Goal: Task Accomplishment & Management: Manage account settings

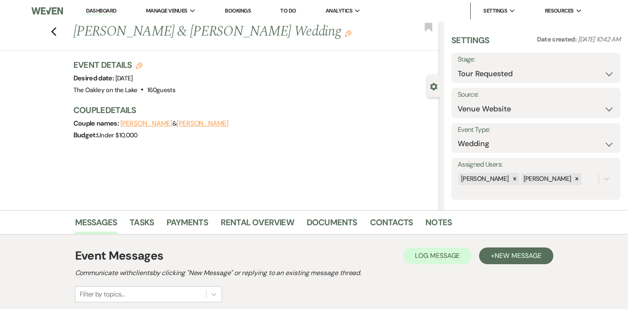
select select "2"
select select "5"
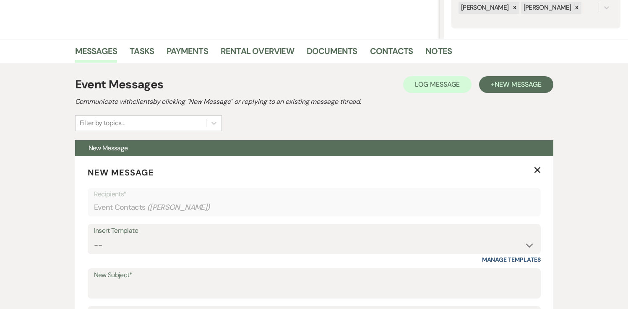
scroll to position [172, 0]
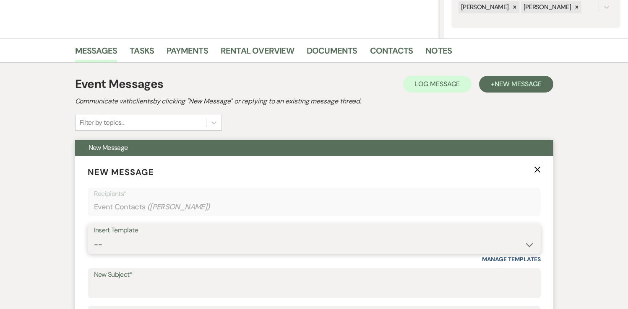
click at [187, 243] on select "-- Weven Planning Portal Introduction (Booked Events) Tour Request Response Fol…" at bounding box center [314, 245] width 440 height 16
select select "6107"
type input "You’re Invited – Open Tours at [GEOGRAPHIC_DATA] on the Lake ✨"
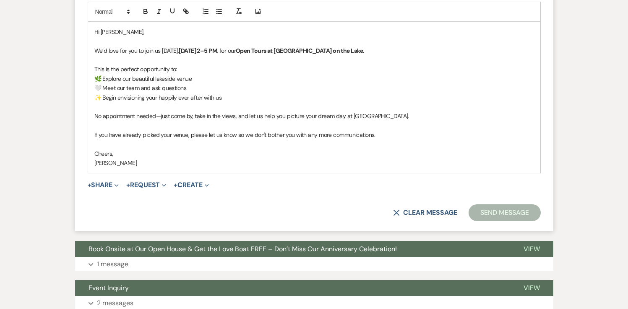
scroll to position [505, 0]
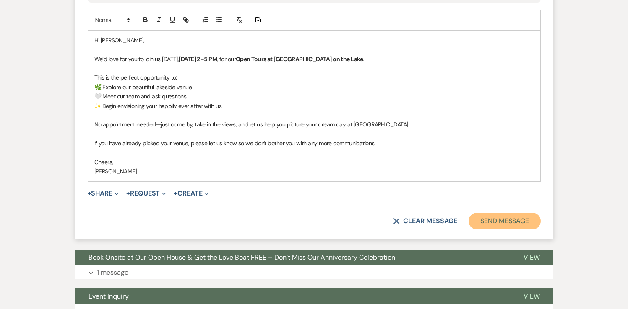
click at [491, 225] on button "Send Message" at bounding box center [504, 221] width 72 height 17
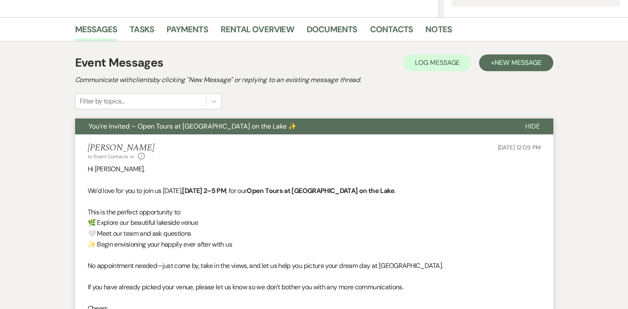
scroll to position [0, 0]
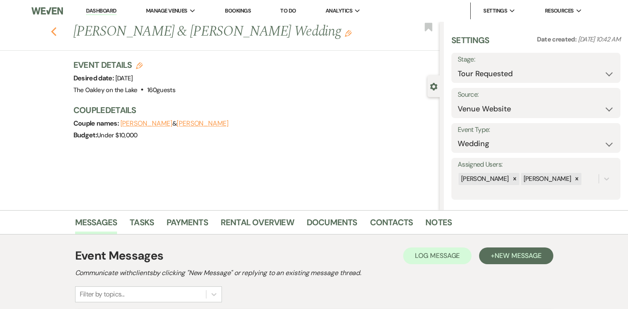
click at [55, 31] on icon "Previous" at bounding box center [54, 32] width 6 height 10
select select "2"
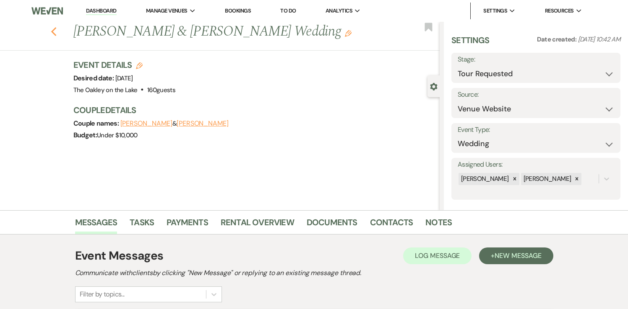
select select "2"
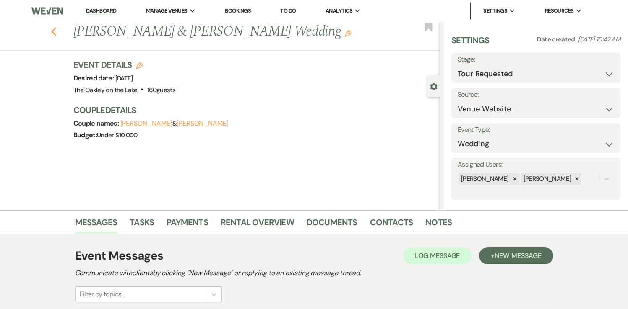
select select "2"
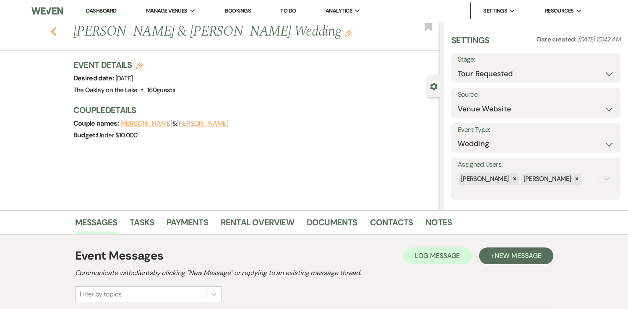
select select "2"
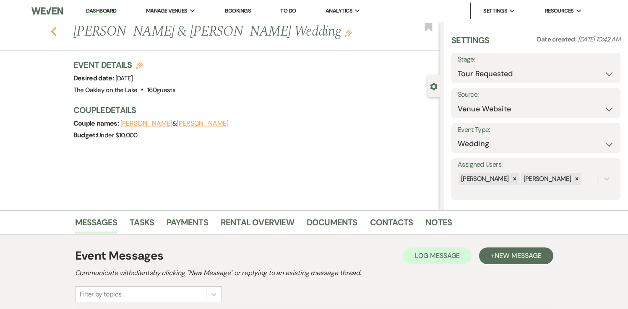
select select "2"
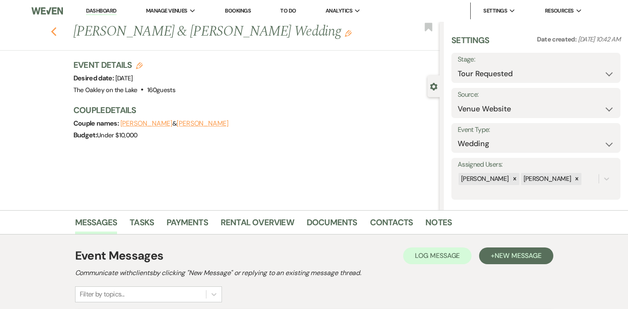
select select "2"
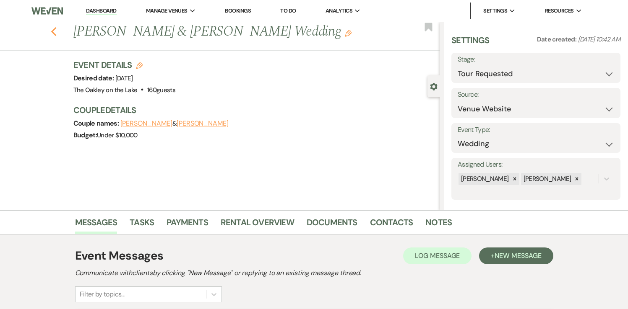
select select "2"
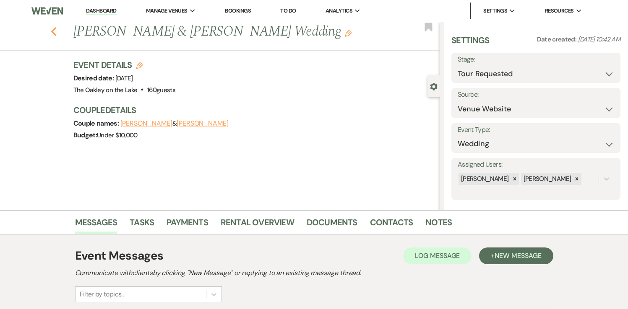
select select "2"
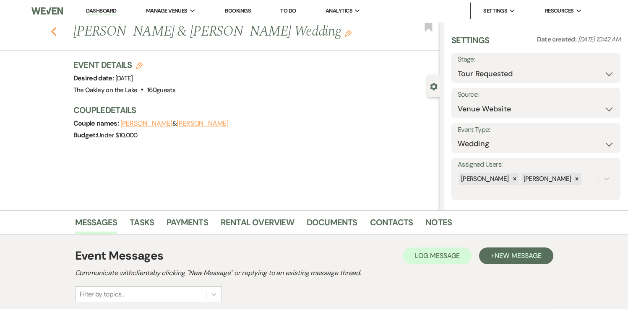
select select "2"
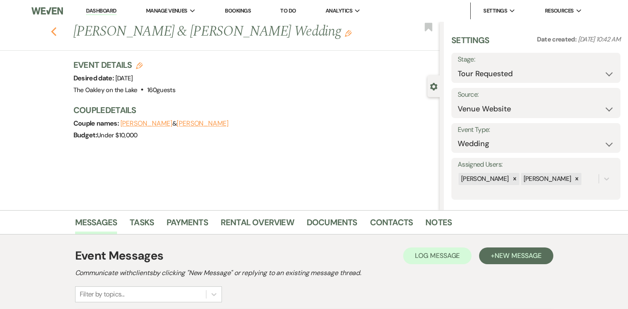
select select "2"
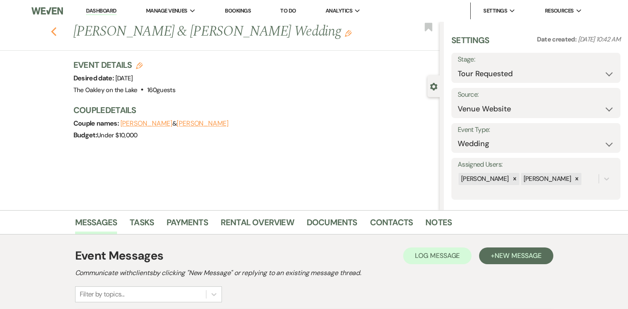
select select "2"
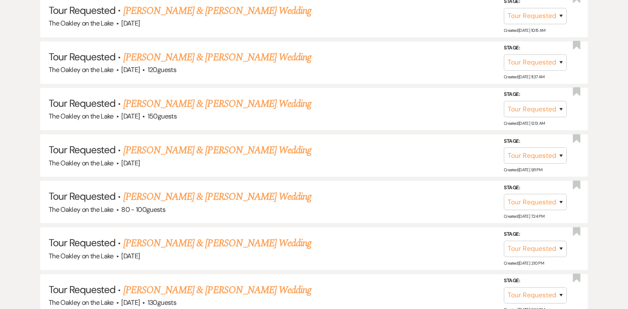
scroll to position [1878, 0]
click at [197, 283] on link "[PERSON_NAME] & [PERSON_NAME] Wedding" at bounding box center [217, 290] width 188 height 15
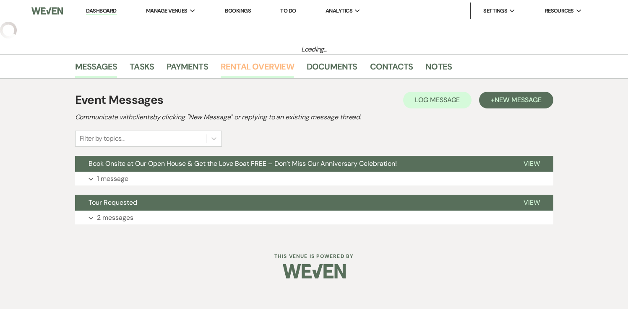
select select "2"
select select "5"
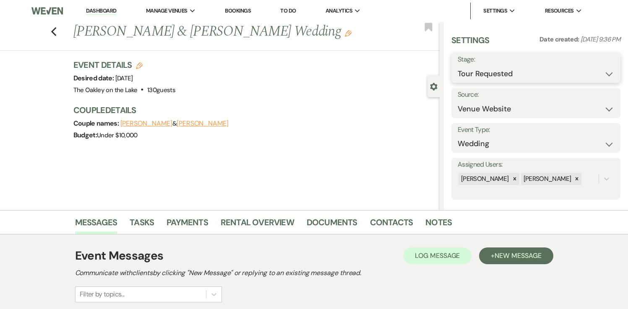
click at [558, 70] on select "Inquiry Follow Up Tour Requested Tour Confirmed Toured Proposal Sent Booked Lost" at bounding box center [535, 74] width 156 height 16
select select "8"
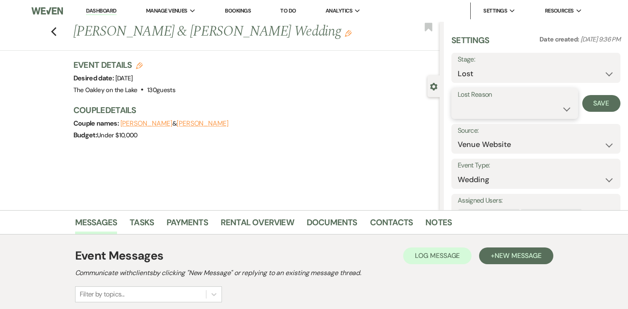
click at [491, 107] on select "Booked Elsewhere Budget Date Unavailable No Response Not a Good Match Capacity …" at bounding box center [514, 109] width 114 height 16
select select "8"
click at [602, 104] on button "Save" at bounding box center [601, 103] width 38 height 17
click at [53, 31] on use "button" at bounding box center [53, 31] width 5 height 9
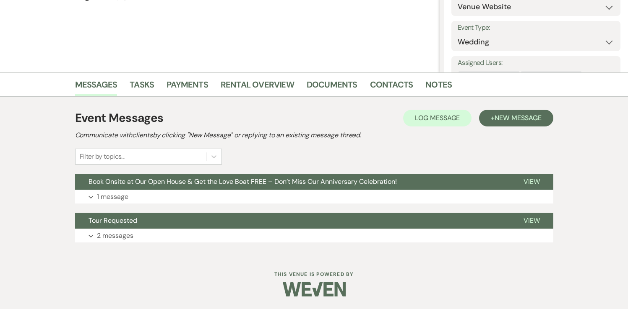
select select "2"
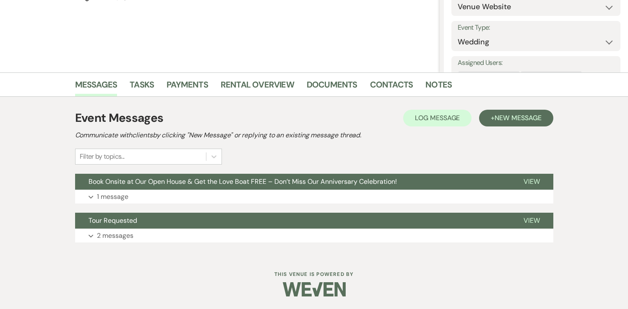
select select "2"
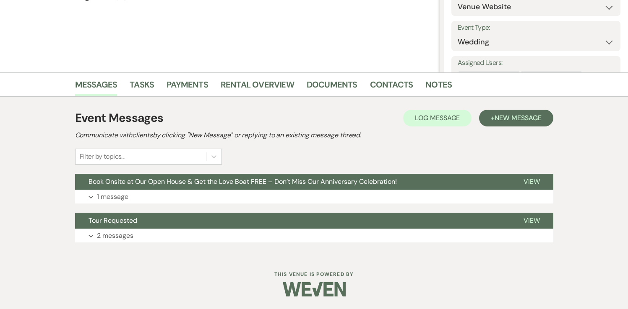
select select "2"
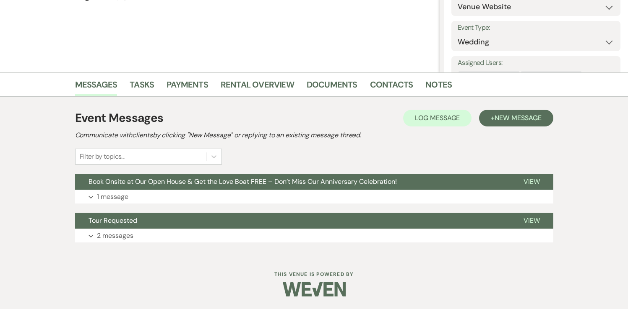
select select "2"
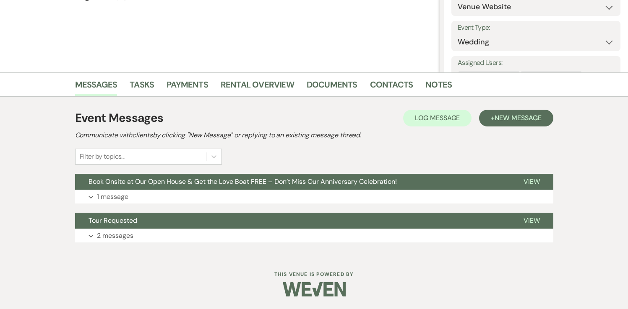
select select "2"
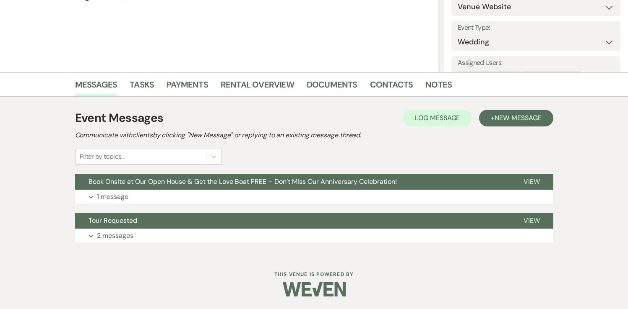
select select "2"
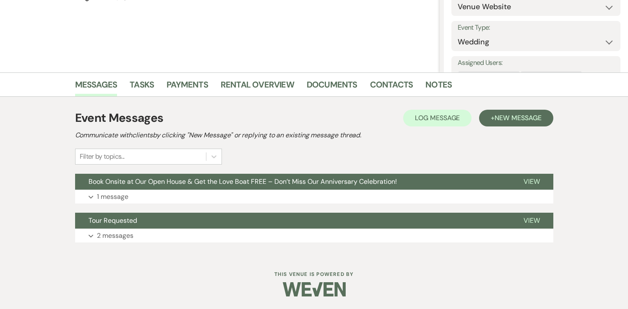
select select "2"
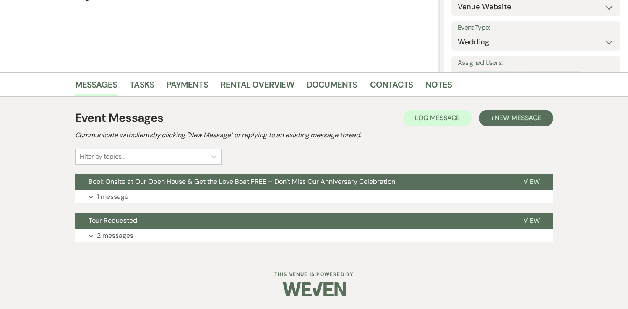
select select "2"
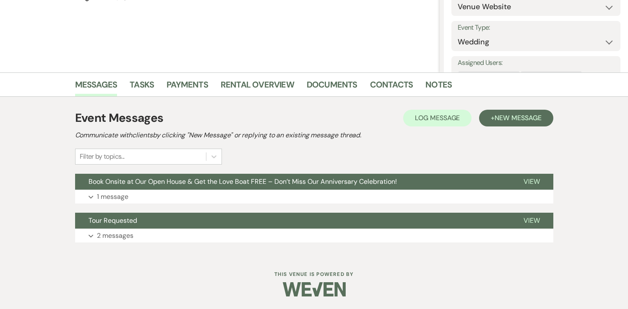
select select "2"
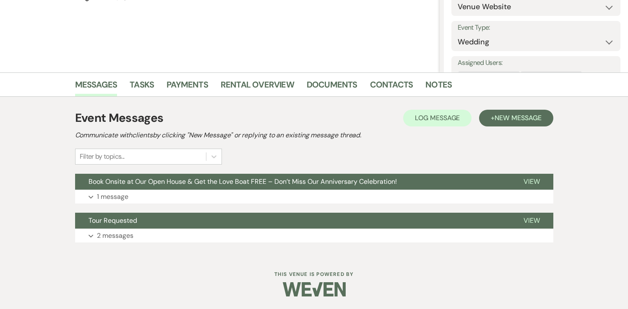
select select "2"
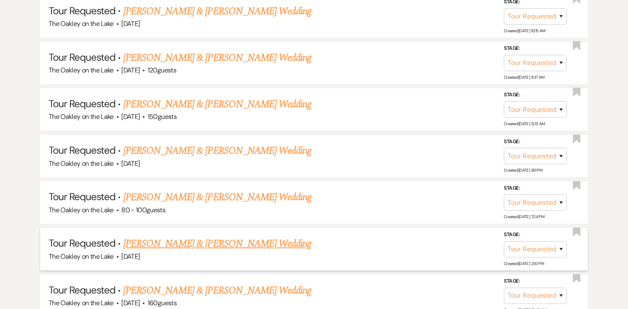
click at [198, 236] on link "[PERSON_NAME] & [PERSON_NAME] Wedding" at bounding box center [217, 243] width 188 height 15
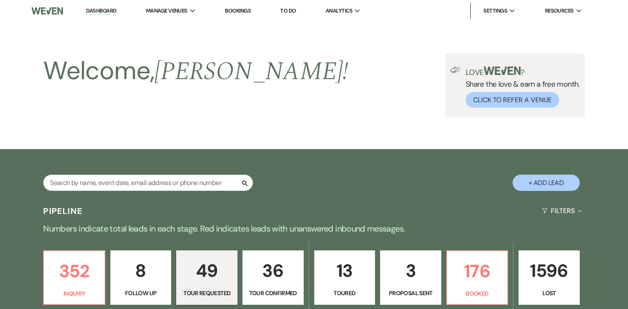
select select "2"
select select "5"
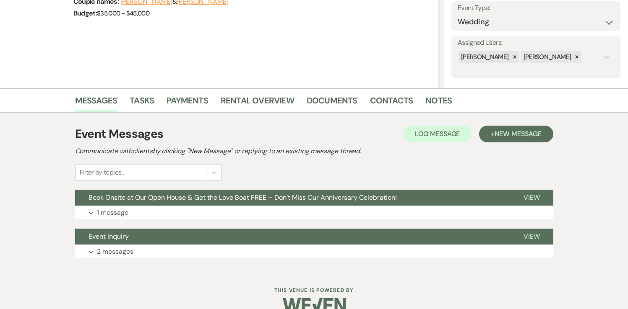
scroll to position [138, 0]
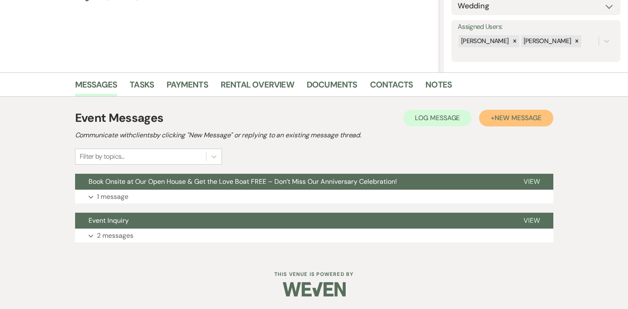
click at [517, 116] on span "New Message" at bounding box center [517, 118] width 47 height 9
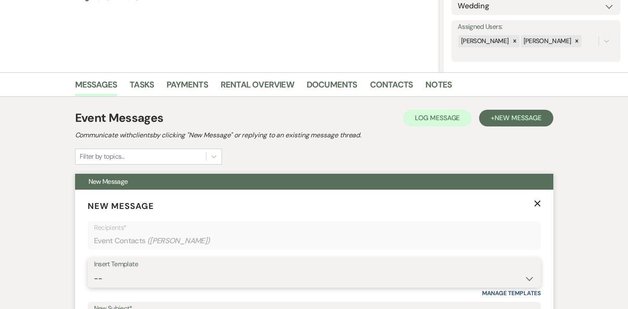
click at [122, 281] on select "-- Weven Planning Portal Introduction (Booked Events) Tour Request Response Fol…" at bounding box center [314, 279] width 440 height 16
select select "6107"
type input "You’re Invited – Open Tours at [GEOGRAPHIC_DATA] on the Lake ✨"
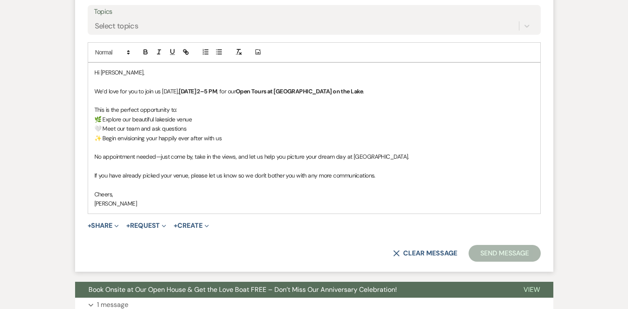
scroll to position [474, 0]
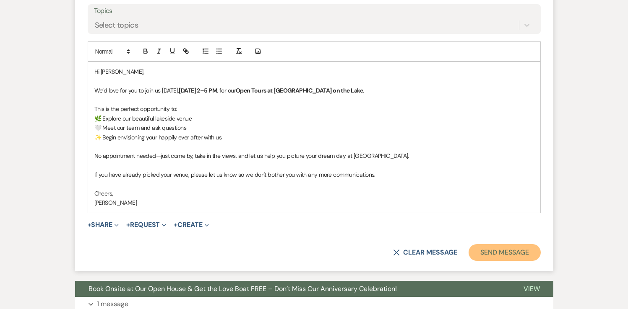
click at [489, 251] on button "Send Message" at bounding box center [504, 252] width 72 height 17
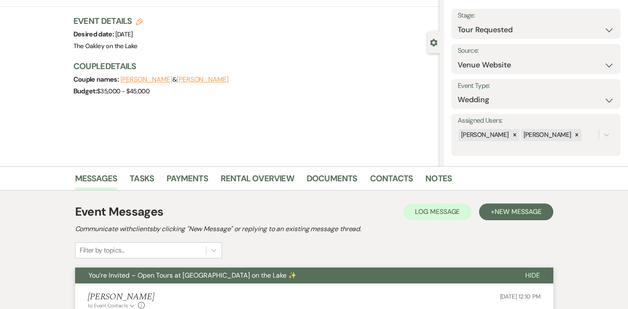
scroll to position [0, 0]
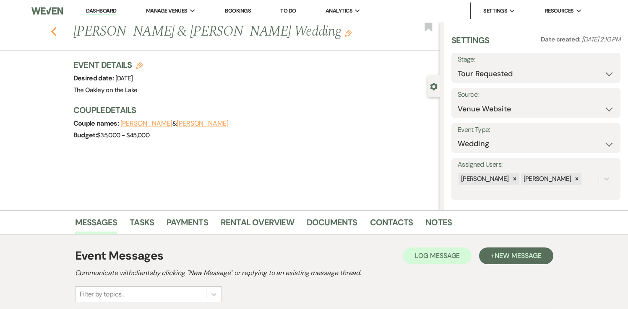
click at [54, 31] on icon "Previous" at bounding box center [54, 32] width 6 height 10
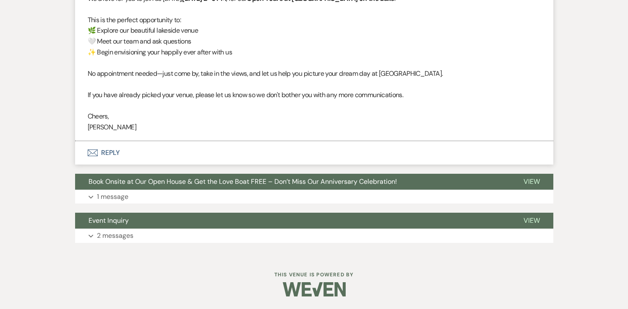
select select "2"
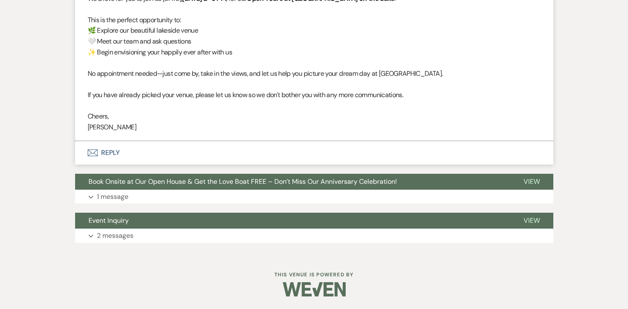
select select "2"
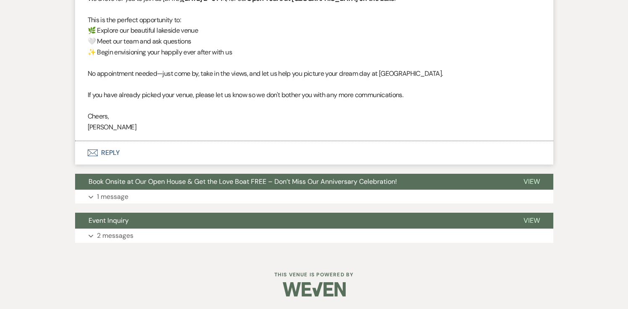
select select "2"
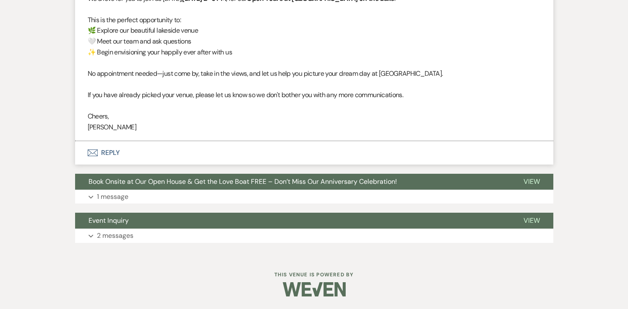
select select "2"
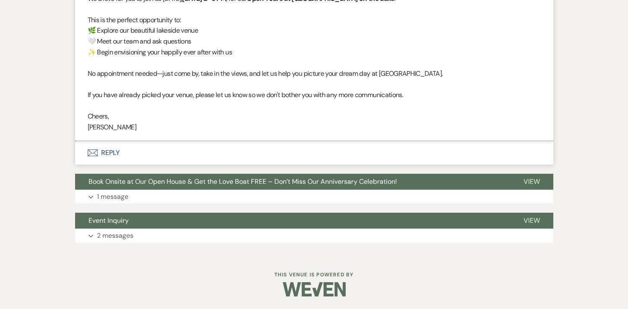
select select "2"
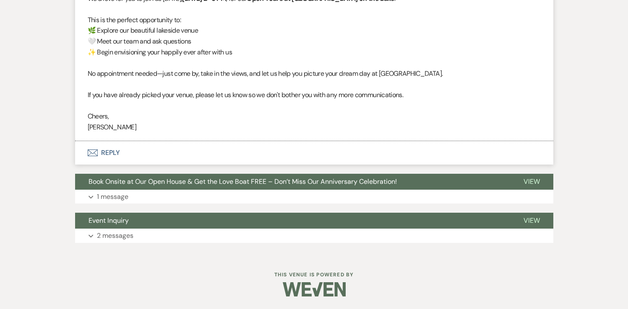
select select "2"
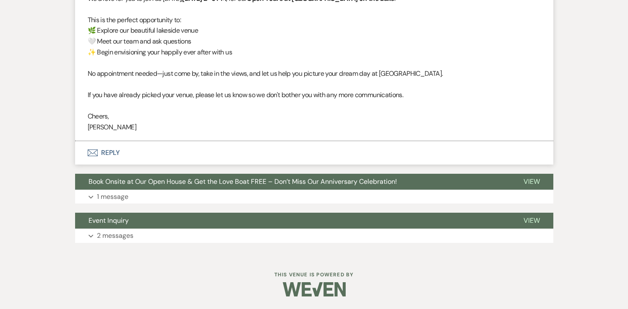
select select "2"
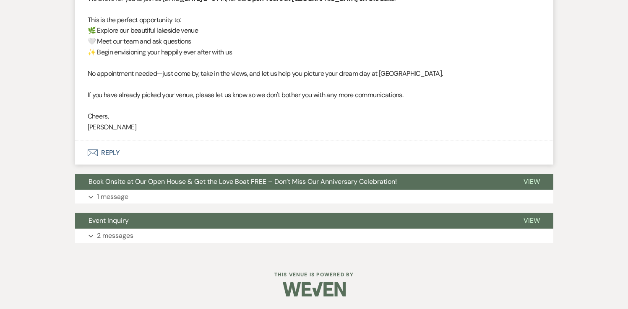
select select "2"
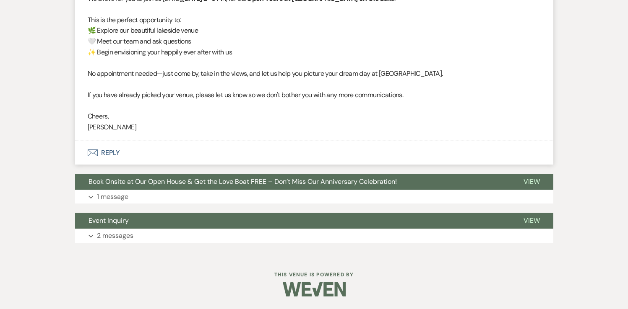
select select "2"
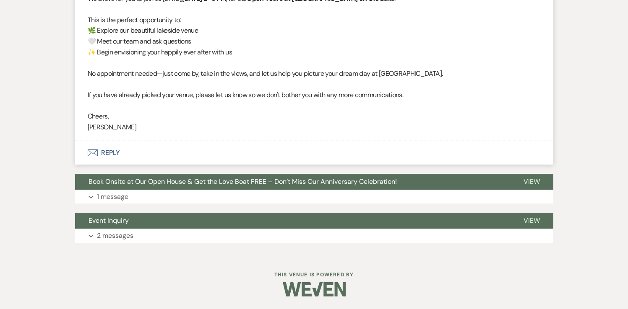
select select "2"
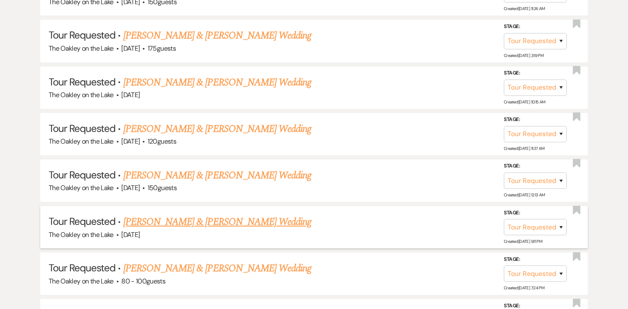
scroll to position [1804, 0]
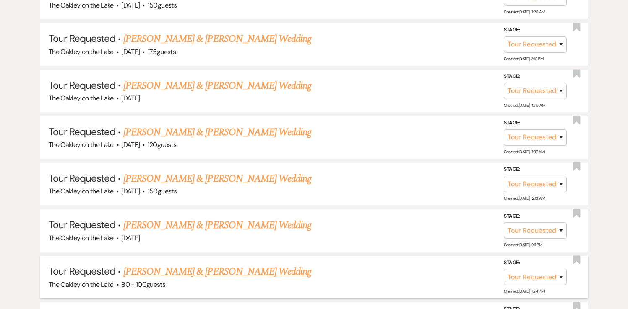
click at [178, 265] on link "[PERSON_NAME] & [PERSON_NAME] Wedding" at bounding box center [217, 272] width 188 height 15
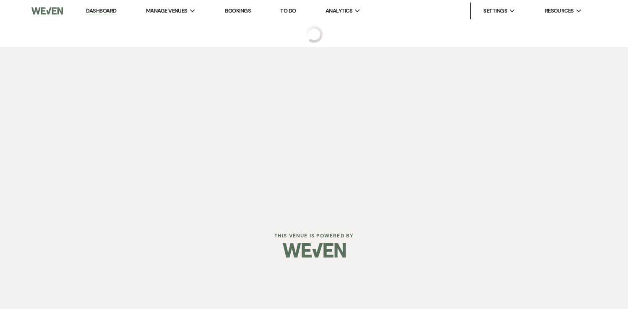
select select "2"
select select "5"
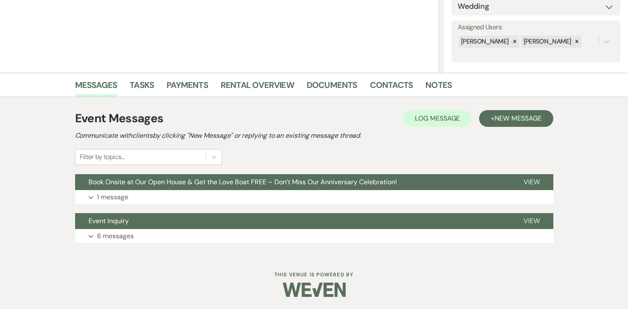
scroll to position [138, 0]
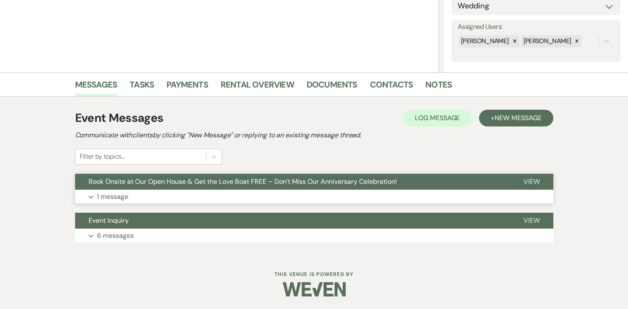
click at [528, 183] on span "View" at bounding box center [531, 181] width 16 height 9
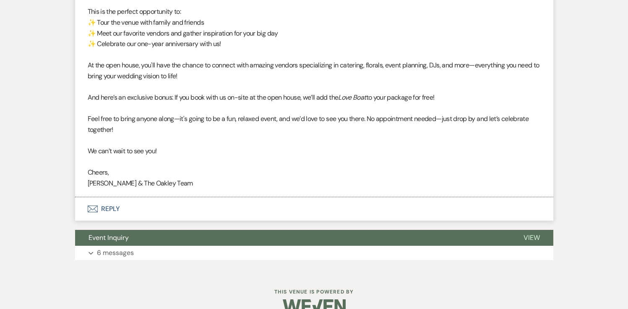
scroll to position [411, 0]
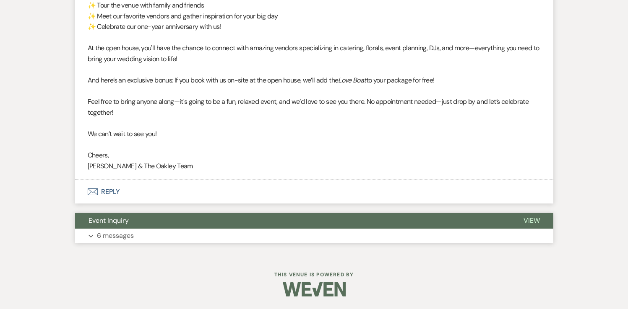
click at [533, 221] on span "View" at bounding box center [531, 220] width 16 height 9
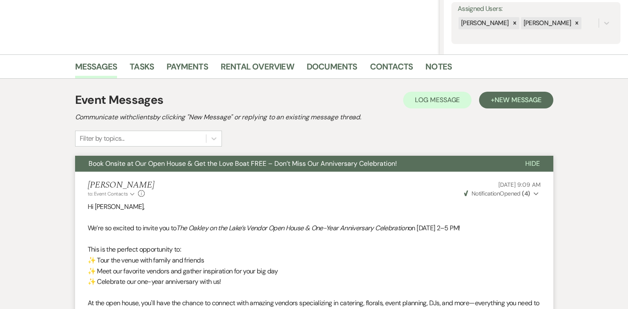
scroll to position [0, 0]
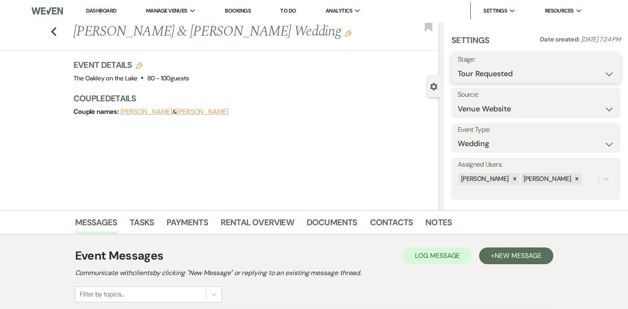
click at [530, 71] on select "Inquiry Follow Up Tour Requested Tour Confirmed Toured Proposal Sent Booked Lost" at bounding box center [535, 74] width 156 height 16
click at [495, 260] on span "New Message" at bounding box center [517, 256] width 47 height 9
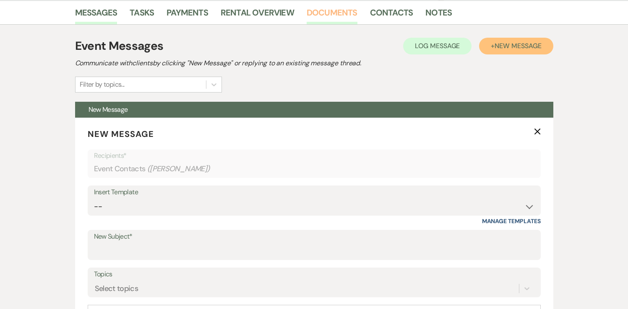
scroll to position [212, 0]
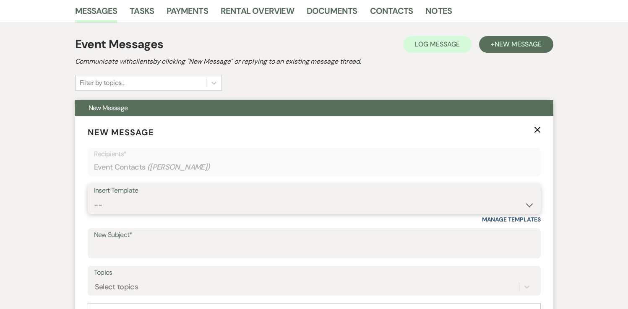
click at [324, 200] on select "-- Weven Planning Portal Introduction (Booked Events) Tour Request Response Fol…" at bounding box center [314, 205] width 440 height 16
select select "6107"
type input "You’re Invited – Open Tours at [GEOGRAPHIC_DATA] on the Lake ✨"
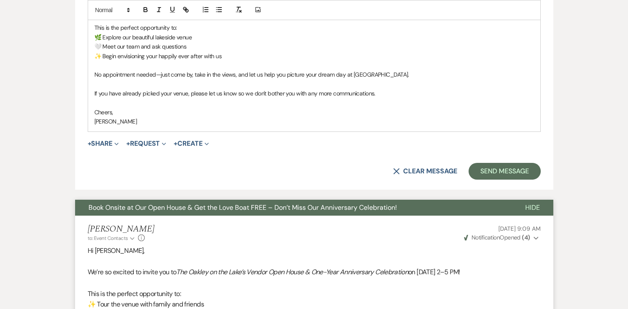
scroll to position [514, 0]
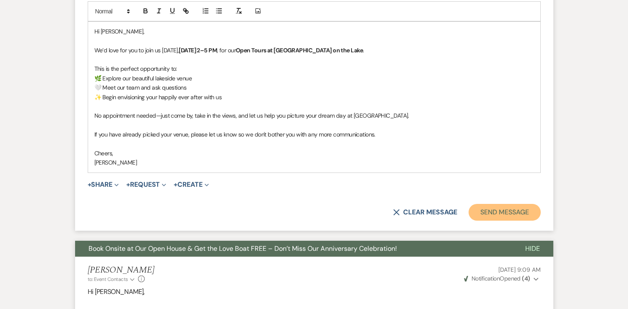
click at [503, 213] on button "Send Message" at bounding box center [504, 212] width 72 height 17
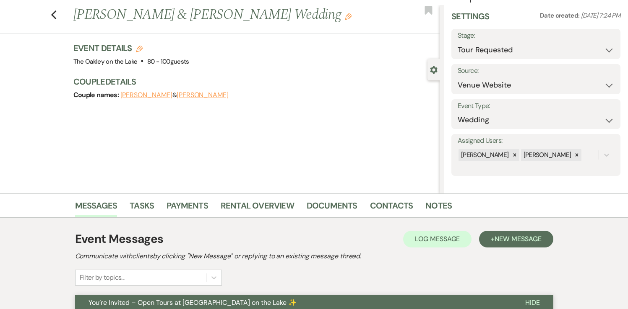
scroll to position [10, 0]
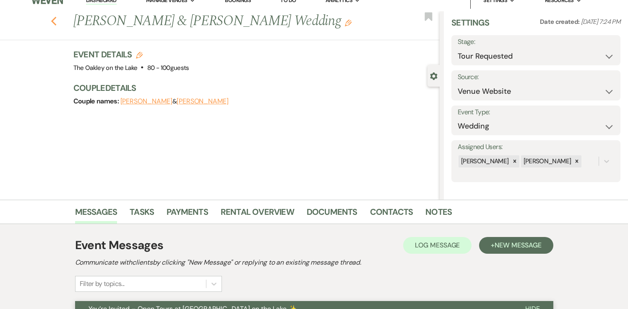
click at [55, 21] on icon "Previous" at bounding box center [54, 21] width 6 height 10
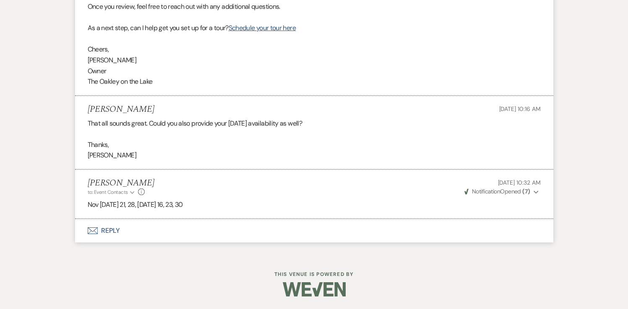
select select "2"
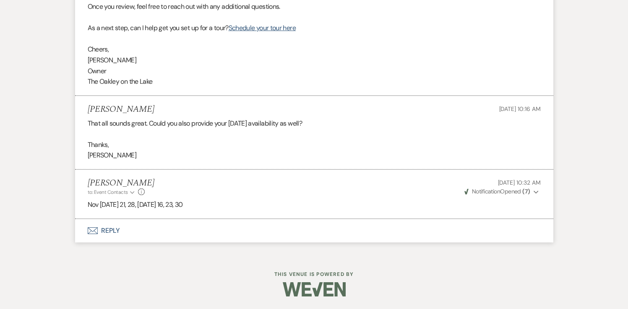
select select "2"
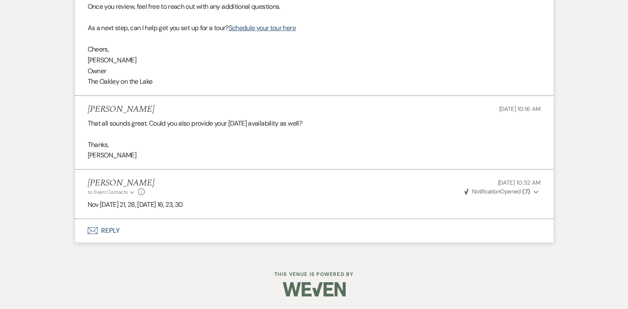
select select "2"
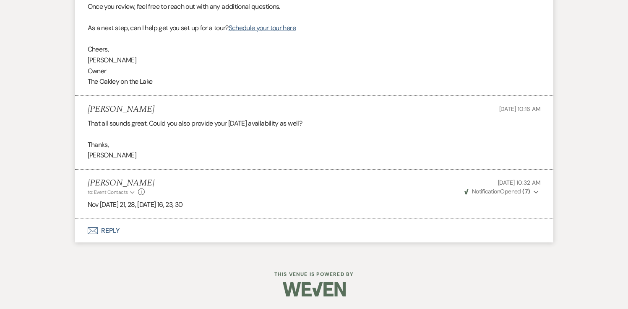
select select "2"
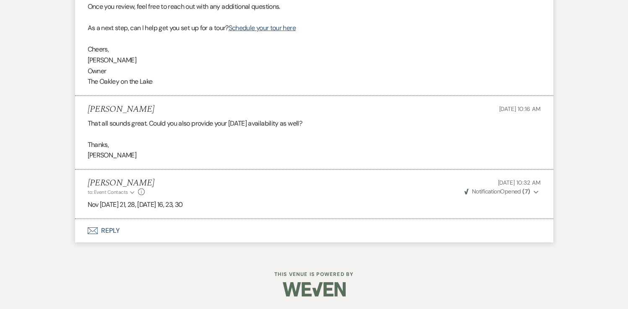
select select "2"
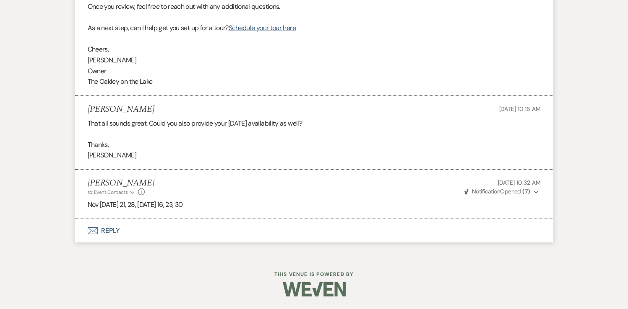
select select "2"
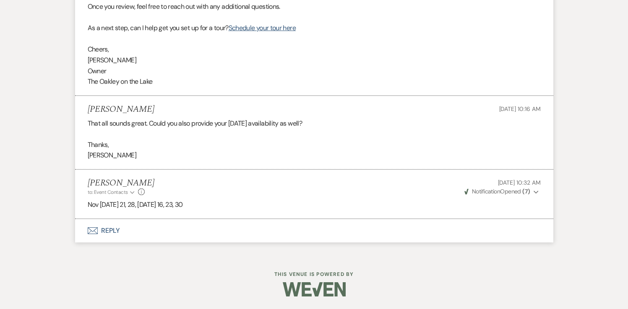
select select "2"
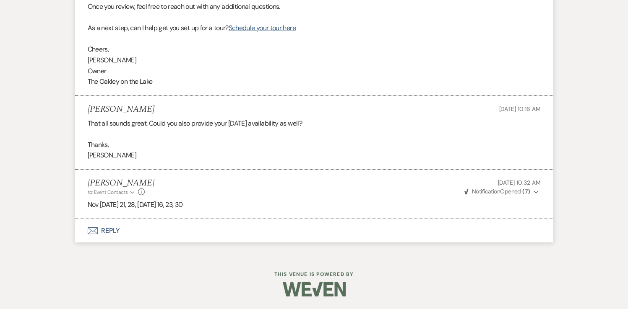
select select "2"
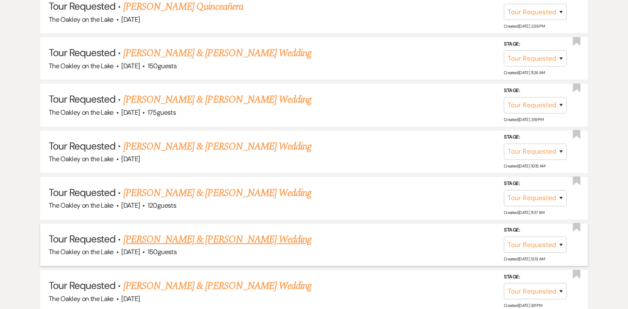
scroll to position [1738, 0]
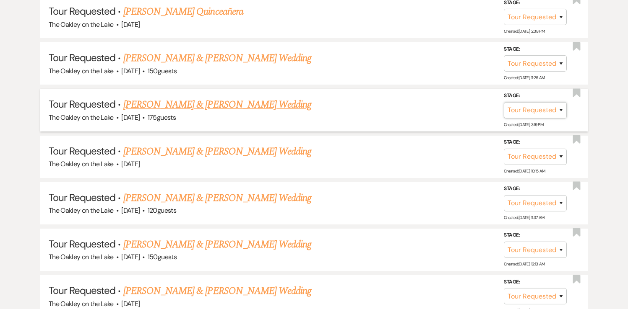
click at [521, 102] on select "Inquiry Follow Up Tour Requested Tour Confirmed Toured Proposal Sent Booked Lost" at bounding box center [535, 110] width 63 height 16
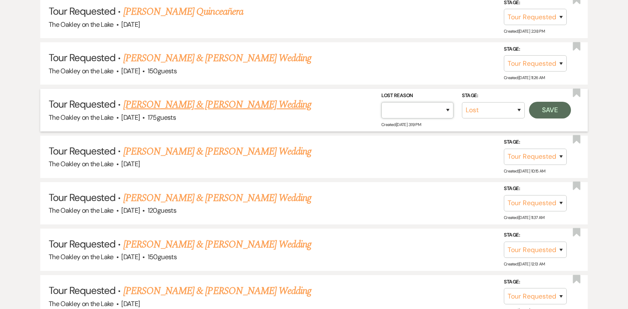
click at [418, 102] on select "Booked Elsewhere Budget Date Unavailable No Response Not a Good Match Capacity …" at bounding box center [417, 110] width 72 height 16
click at [540, 101] on button "Save" at bounding box center [550, 109] width 42 height 17
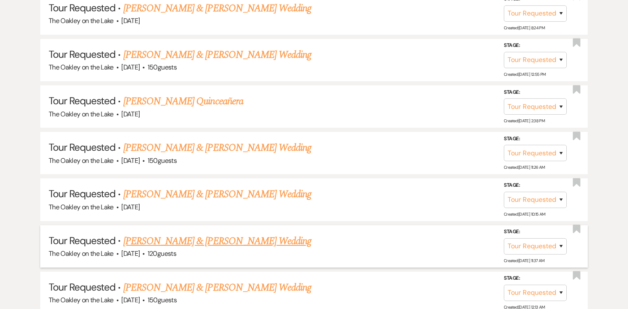
scroll to position [1647, 0]
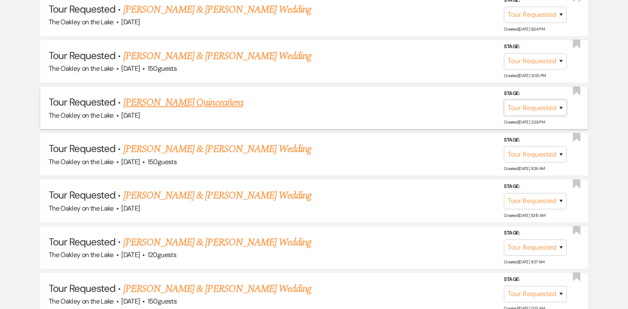
click at [550, 100] on select "Inquiry Follow Up Tour Requested Tour Confirmed Toured Proposal Sent Booked Lost" at bounding box center [535, 108] width 63 height 16
click at [431, 102] on select "Booked Elsewhere Budget Date Unavailable No Response Not a Good Match Capacity …" at bounding box center [417, 108] width 72 height 16
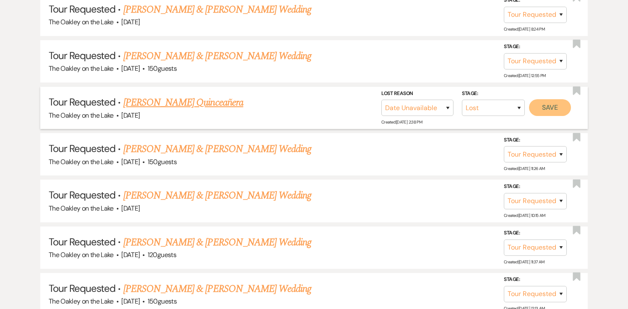
click at [541, 99] on button "Save" at bounding box center [550, 107] width 42 height 17
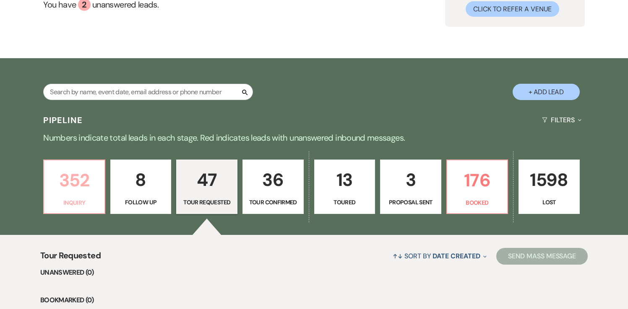
scroll to position [0, 0]
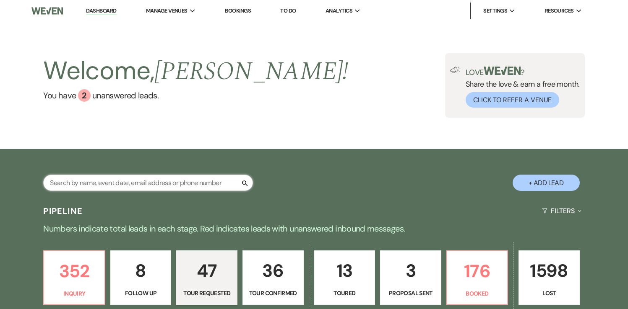
click at [197, 183] on input "text" at bounding box center [148, 183] width 210 height 16
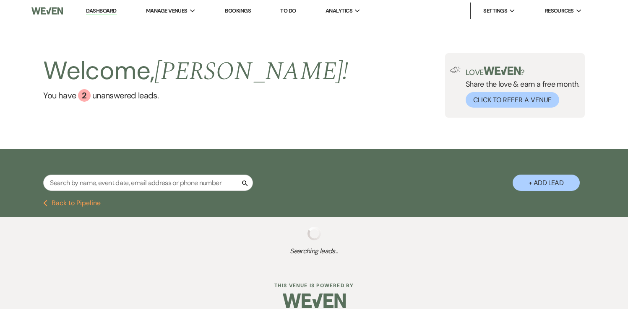
click at [101, 10] on link "Dashboard" at bounding box center [101, 11] width 30 height 8
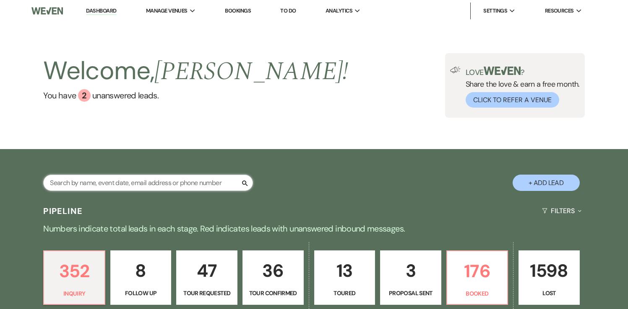
click at [159, 180] on input "text" at bounding box center [148, 183] width 210 height 16
click at [171, 26] on li "The Oakley on the Lake" at bounding box center [188, 27] width 75 height 8
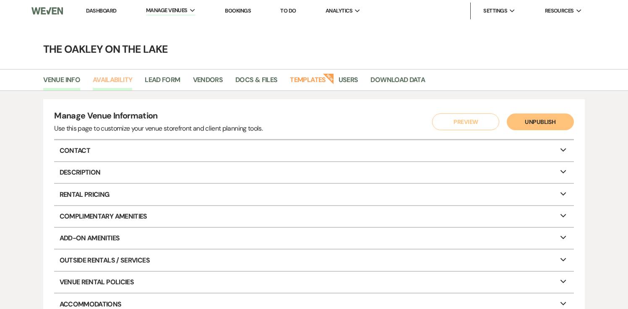
click at [120, 82] on link "Availability" at bounding box center [112, 83] width 39 height 16
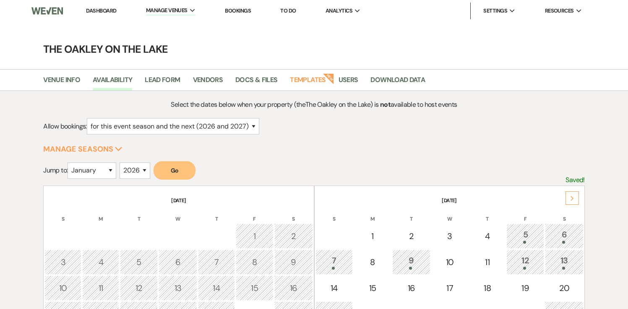
click at [573, 200] on icon "Next" at bounding box center [572, 198] width 4 height 5
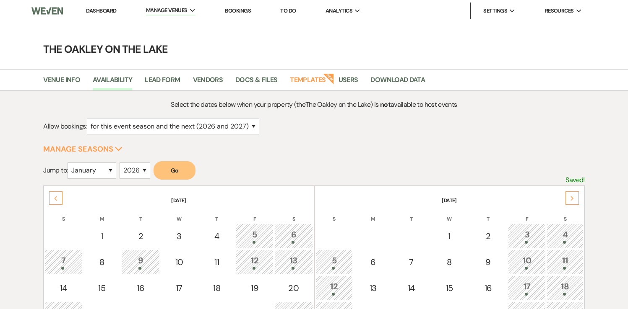
click at [573, 200] on icon "Next" at bounding box center [572, 198] width 4 height 5
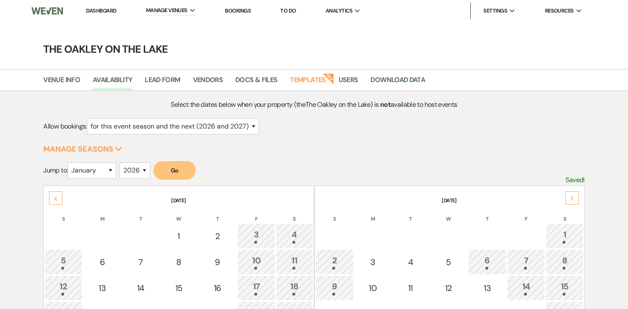
click at [573, 200] on icon "Next" at bounding box center [572, 198] width 4 height 5
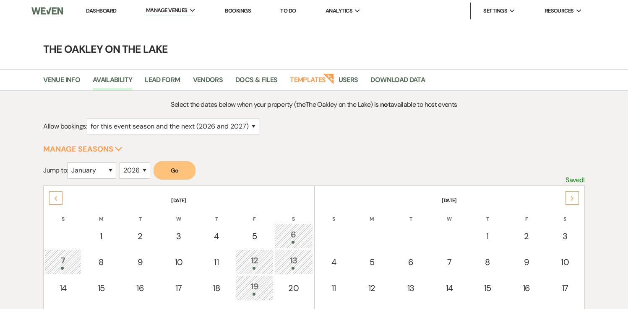
click at [573, 200] on icon "Next" at bounding box center [572, 198] width 4 height 5
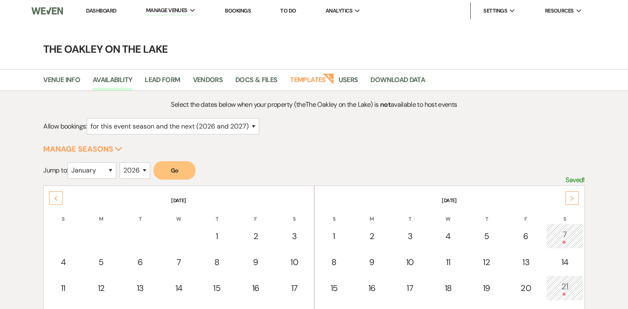
click at [573, 200] on icon "Next" at bounding box center [572, 198] width 4 height 5
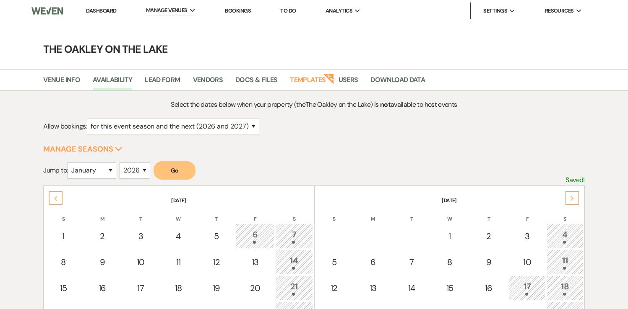
click at [573, 200] on icon "Next" at bounding box center [572, 198] width 4 height 5
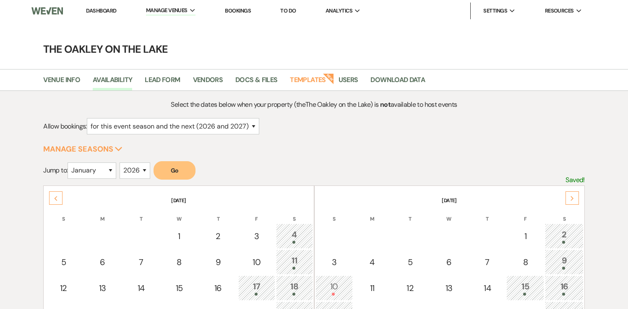
click at [573, 200] on div "Next" at bounding box center [571, 198] width 13 height 13
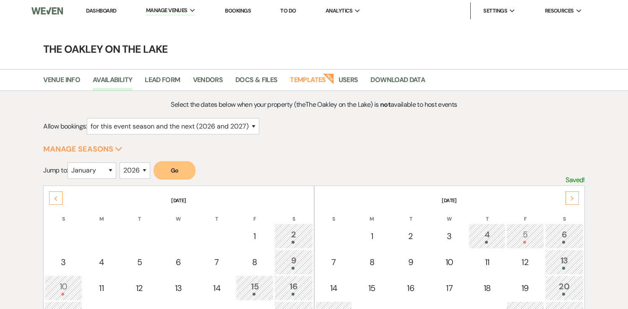
click at [574, 202] on div "Next" at bounding box center [571, 198] width 13 height 13
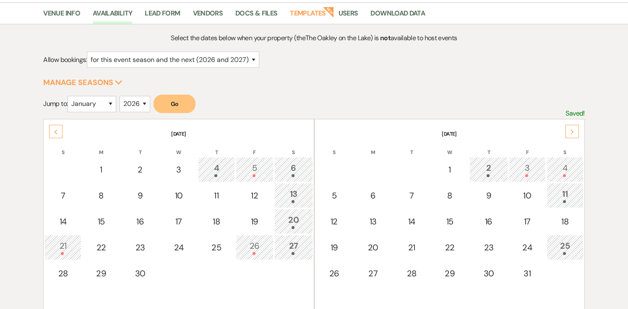
scroll to position [67, 0]
click at [574, 132] on div "Next" at bounding box center [571, 130] width 13 height 13
